Goal: Information Seeking & Learning: Learn about a topic

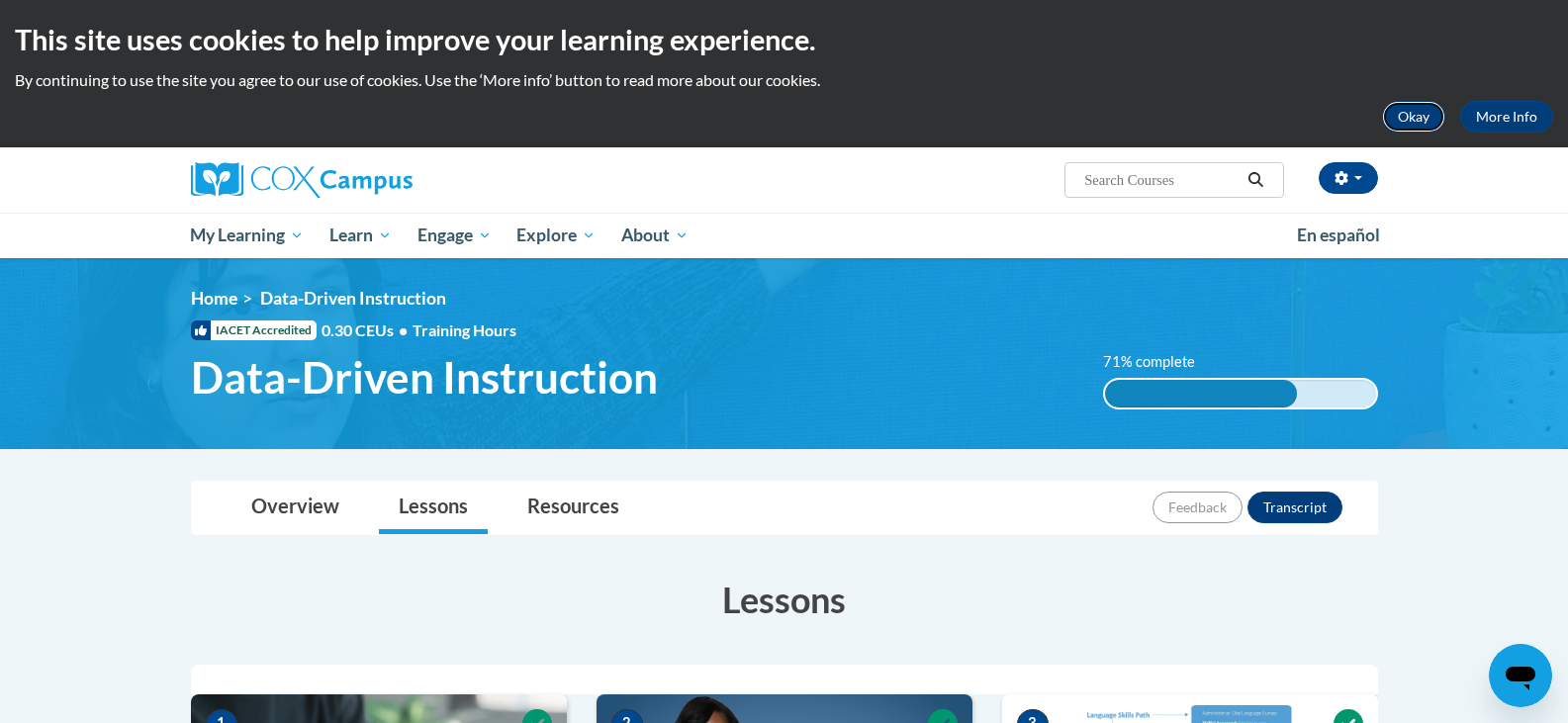
click at [1411, 114] on button "Okay" at bounding box center [1413, 117] width 63 height 32
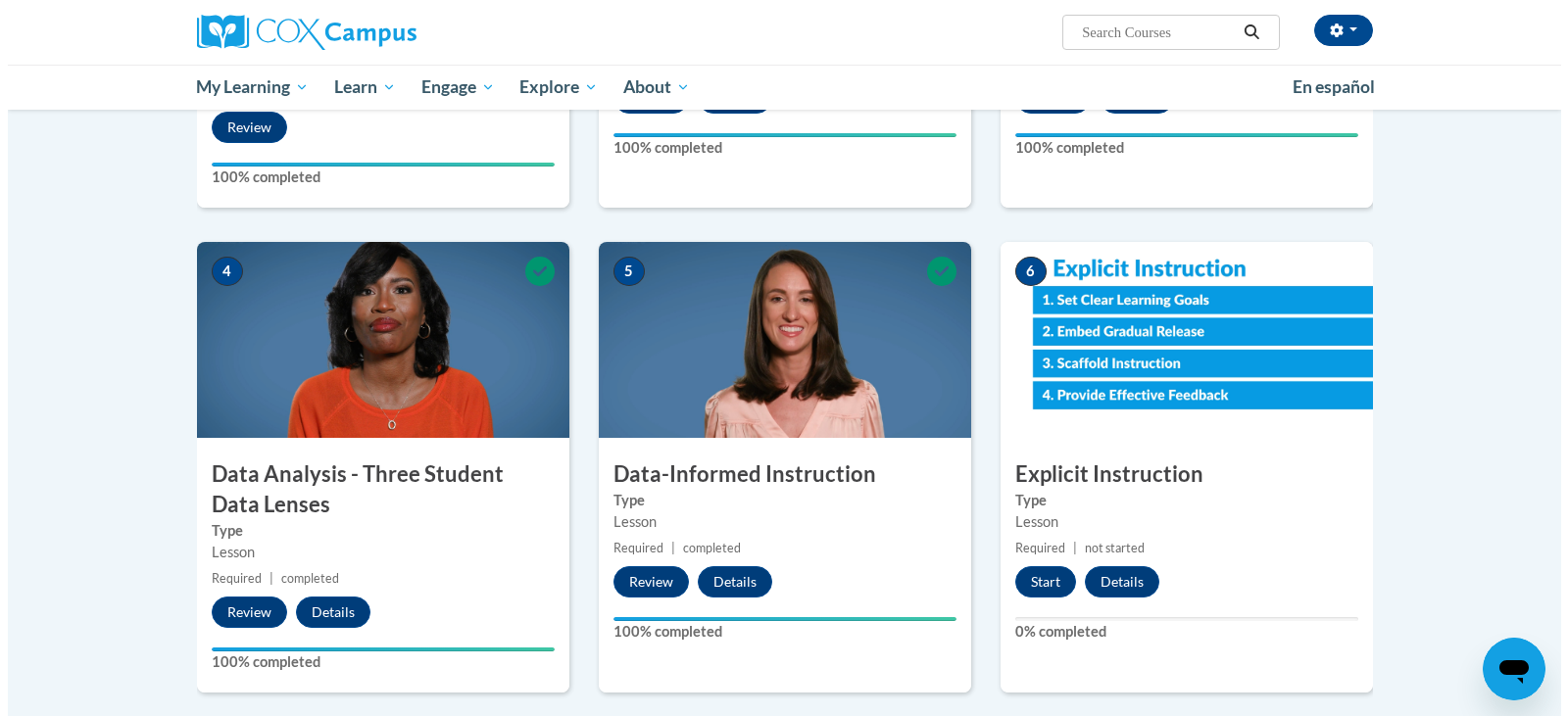
scroll to position [980, 0]
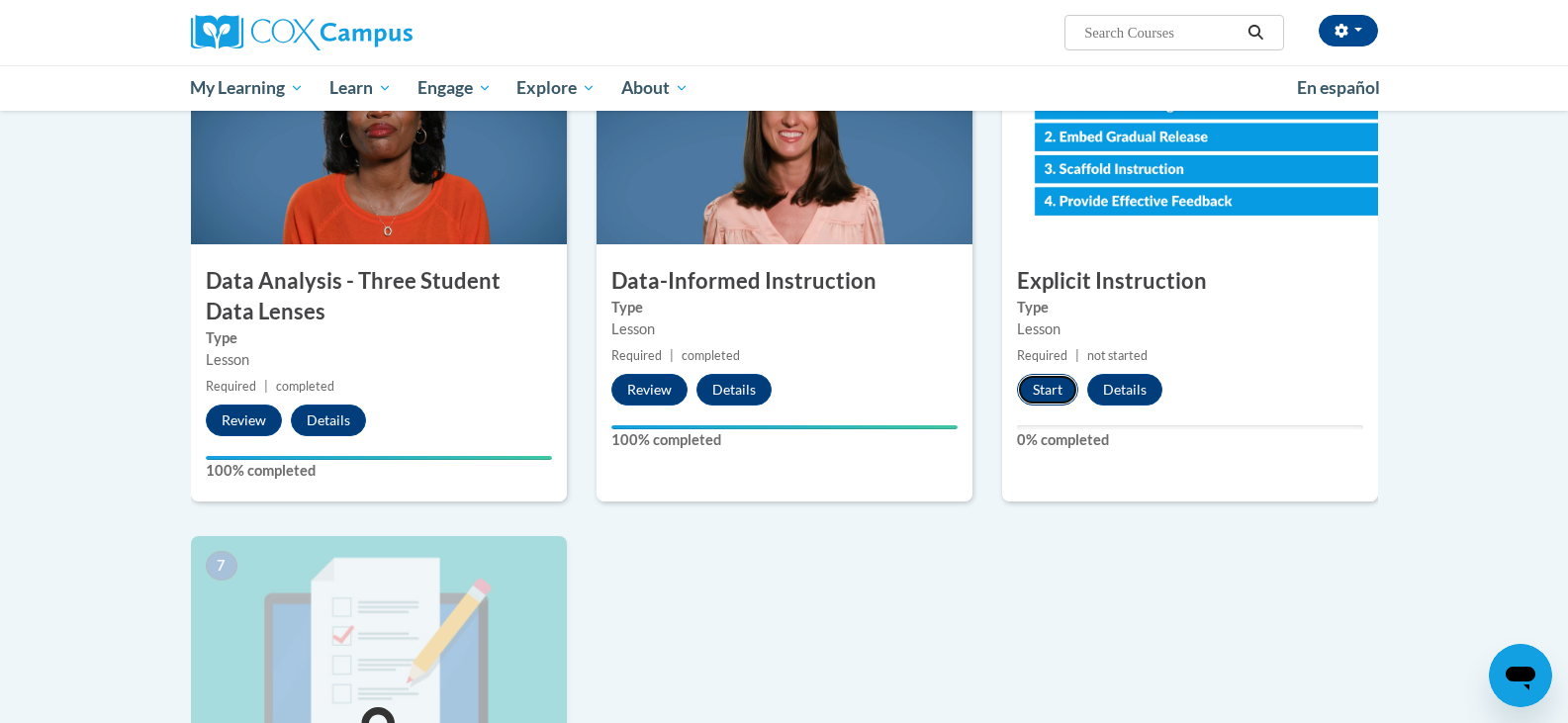
click at [1049, 394] on button "Start" at bounding box center [1047, 389] width 61 height 32
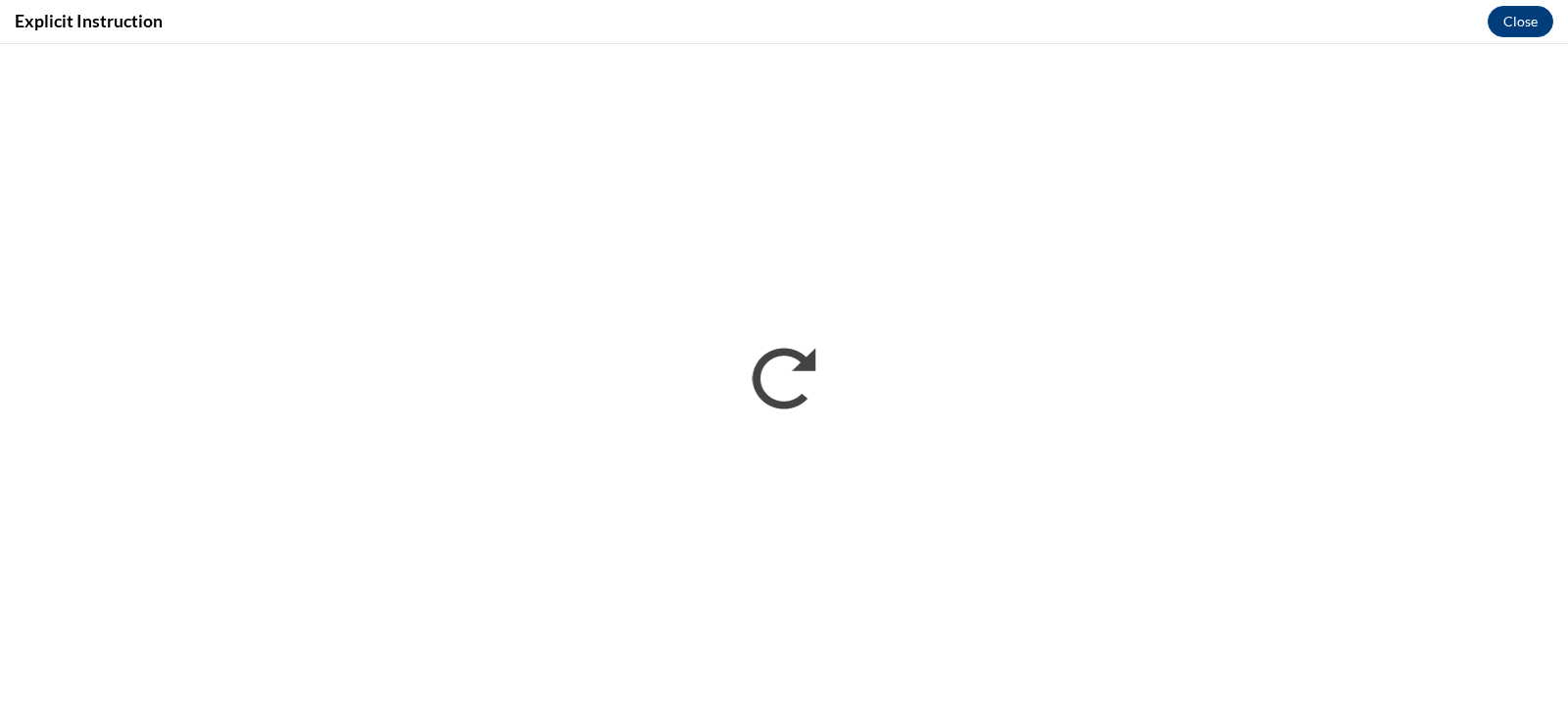
scroll to position [0, 0]
